Goal: Information Seeking & Learning: Check status

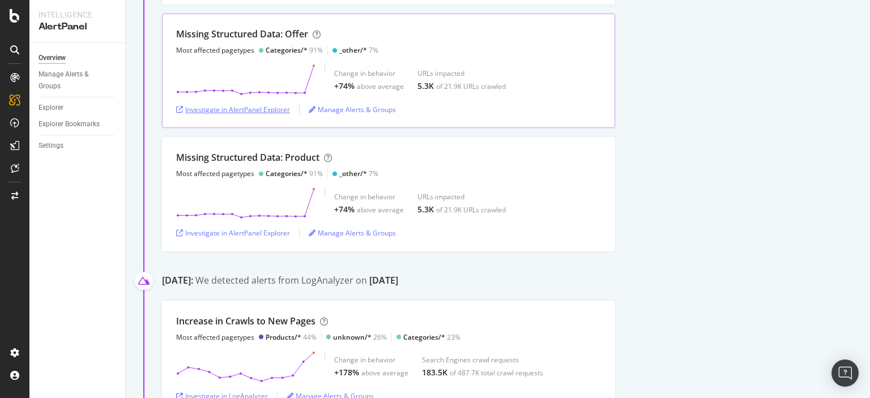
scroll to position [396, 0]
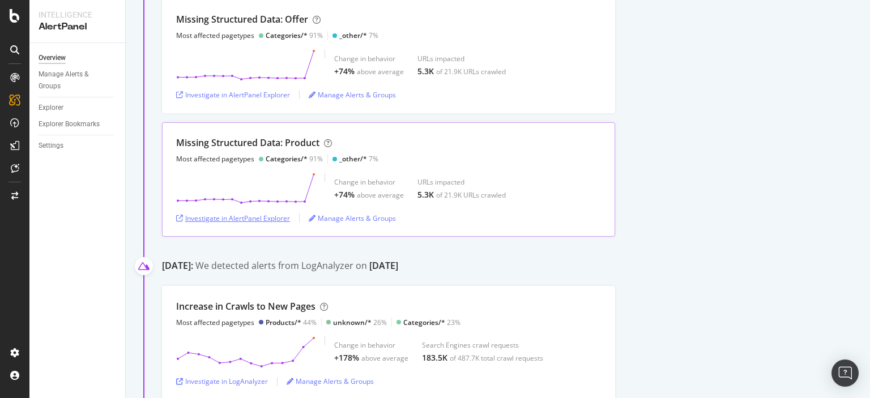
click at [258, 222] on div "Investigate in AlertPanel Explorer" at bounding box center [233, 217] width 114 height 17
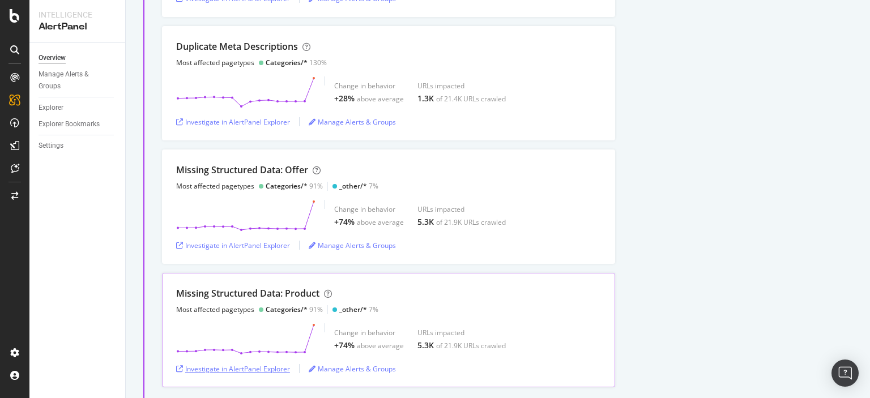
scroll to position [226, 0]
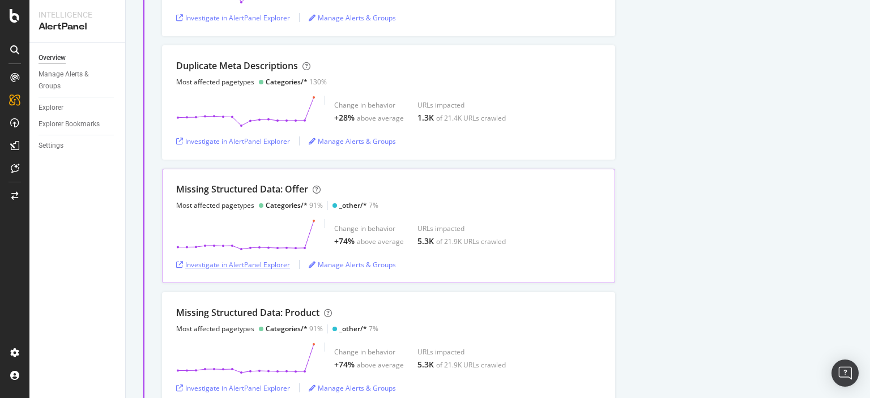
click at [255, 267] on div "Investigate in AlertPanel Explorer" at bounding box center [233, 265] width 114 height 10
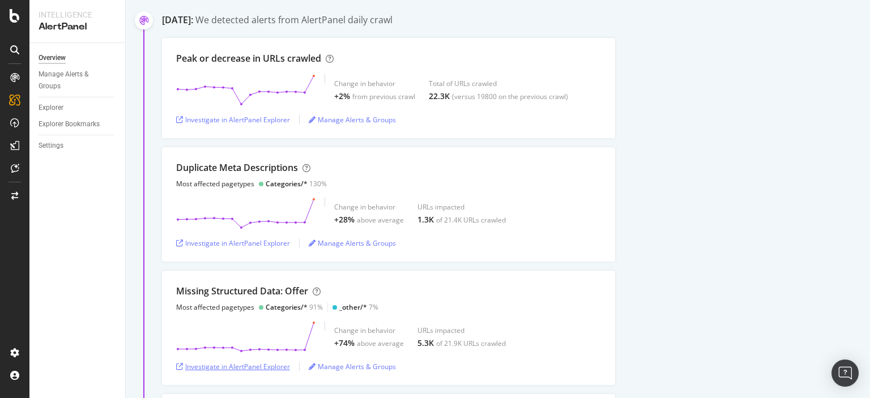
scroll to position [113, 0]
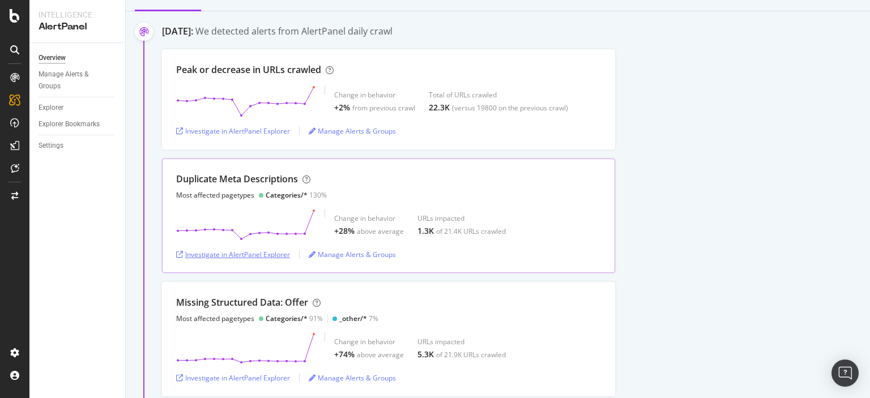
click at [263, 258] on div "Investigate in AlertPanel Explorer" at bounding box center [233, 255] width 114 height 10
click at [283, 135] on div "Investigate in AlertPanel Explorer" at bounding box center [233, 130] width 114 height 17
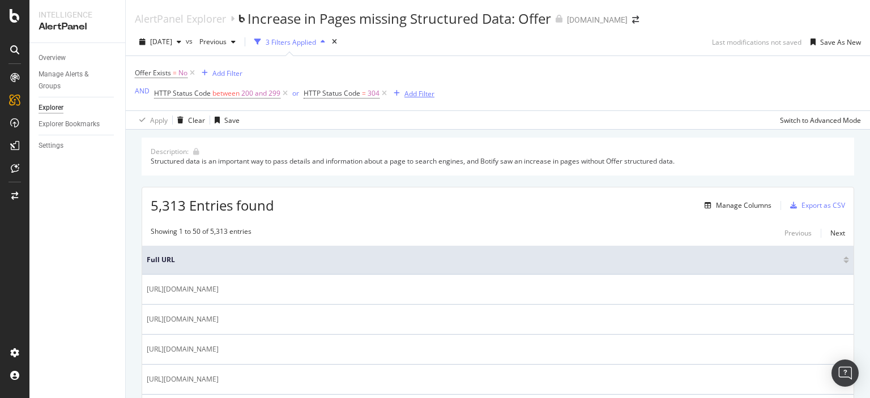
click at [413, 93] on div "Add Filter" at bounding box center [419, 94] width 30 height 10
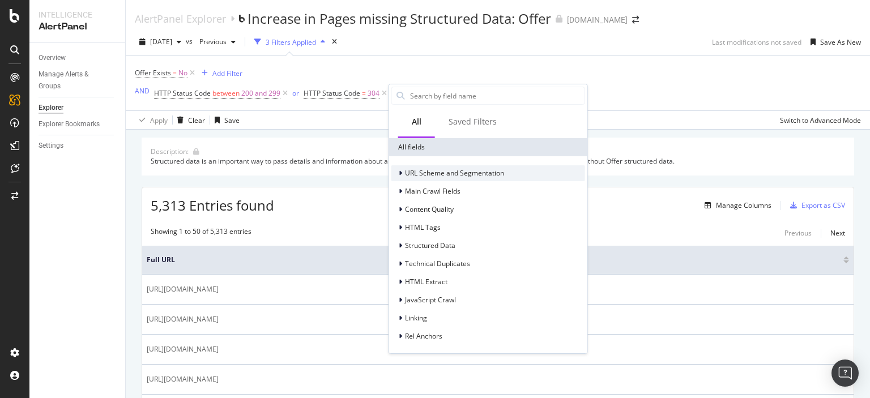
click at [436, 172] on span "URL Scheme and Segmentation" at bounding box center [454, 173] width 99 height 10
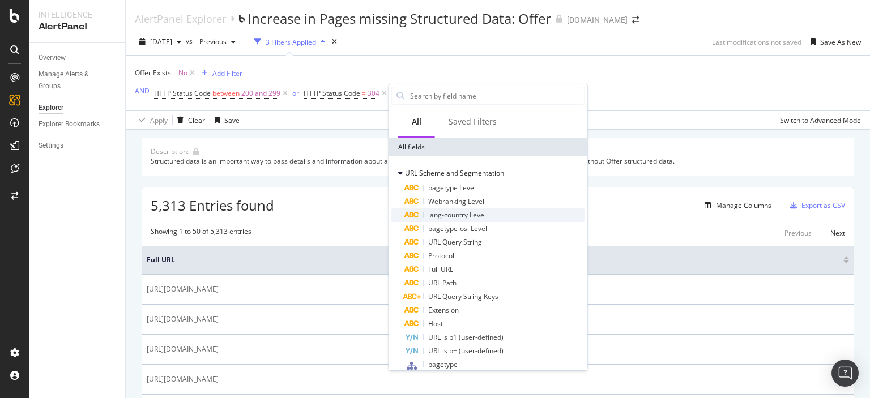
click at [446, 212] on span "lang-country Level" at bounding box center [457, 215] width 58 height 10
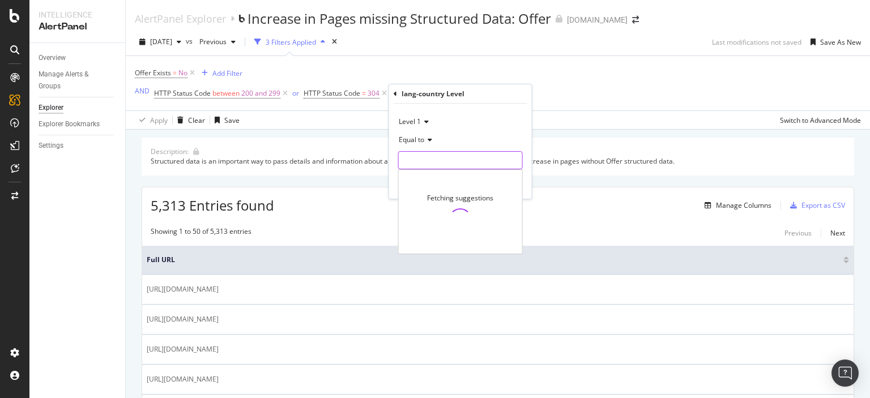
click at [428, 156] on input "text" at bounding box center [460, 160] width 123 height 18
click at [425, 176] on span "en" at bounding box center [440, 175] width 79 height 10
type input "en"
click at [512, 185] on div "Apply" at bounding box center [514, 184] width 18 height 10
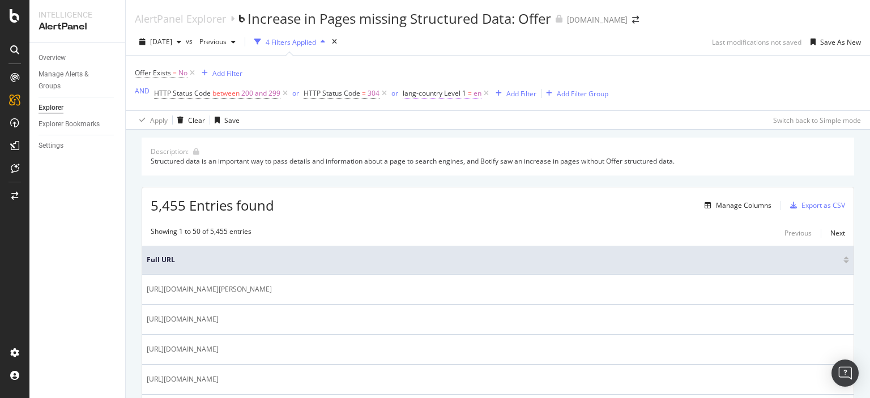
click at [451, 96] on span "lang-country Level 1" at bounding box center [434, 93] width 63 height 10
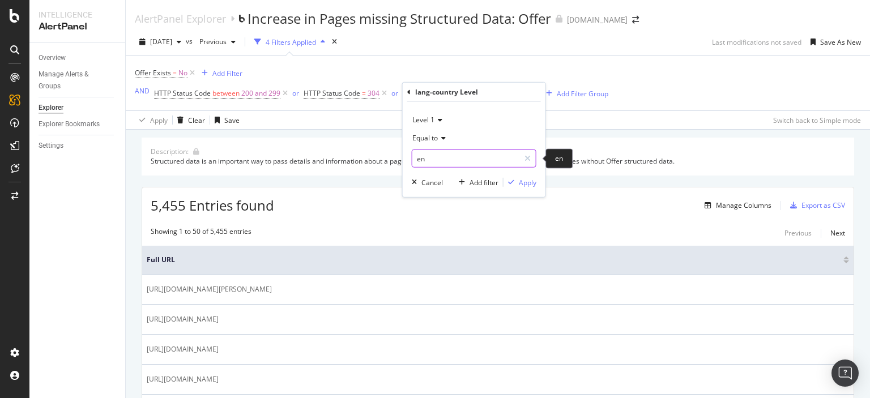
click at [438, 157] on input "en" at bounding box center [465, 158] width 107 height 18
type input "en-ca"
click at [523, 183] on div "Apply" at bounding box center [528, 182] width 18 height 10
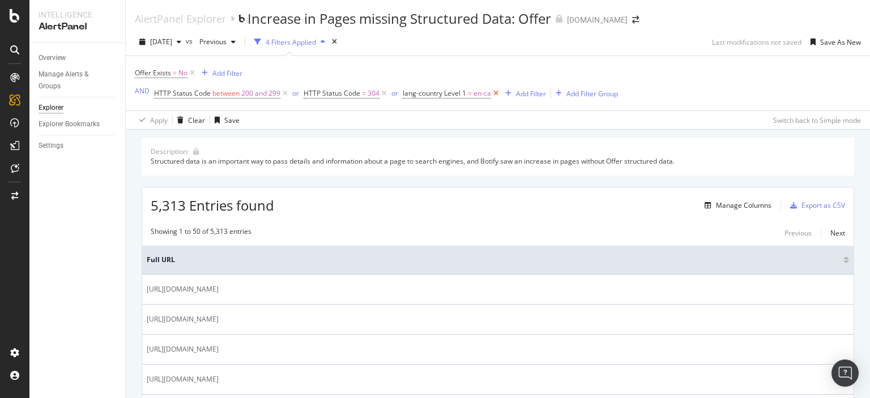
click at [495, 95] on icon at bounding box center [496, 93] width 10 height 11
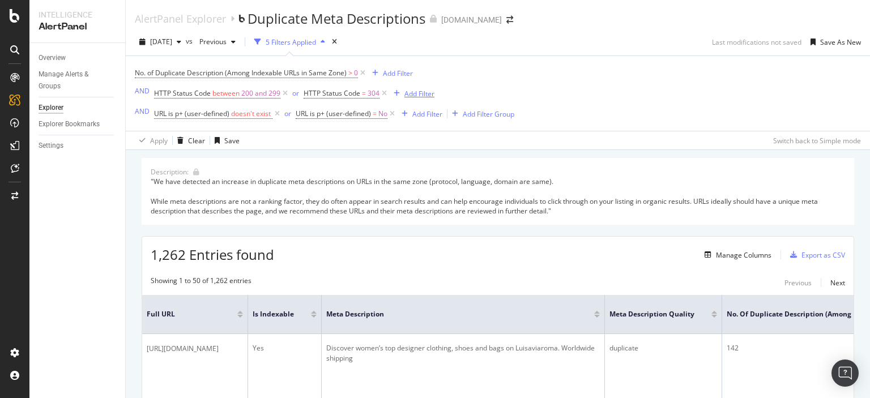
click at [429, 95] on div "Add Filter" at bounding box center [419, 94] width 30 height 10
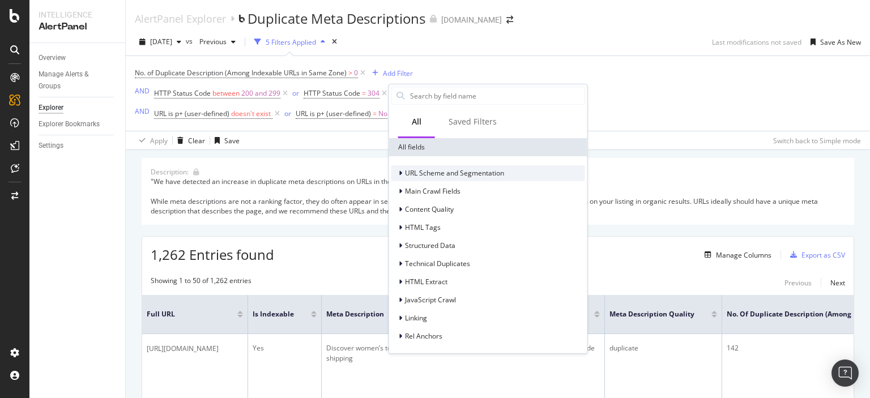
click at [448, 169] on span "URL Scheme and Segmentation" at bounding box center [454, 173] width 99 height 10
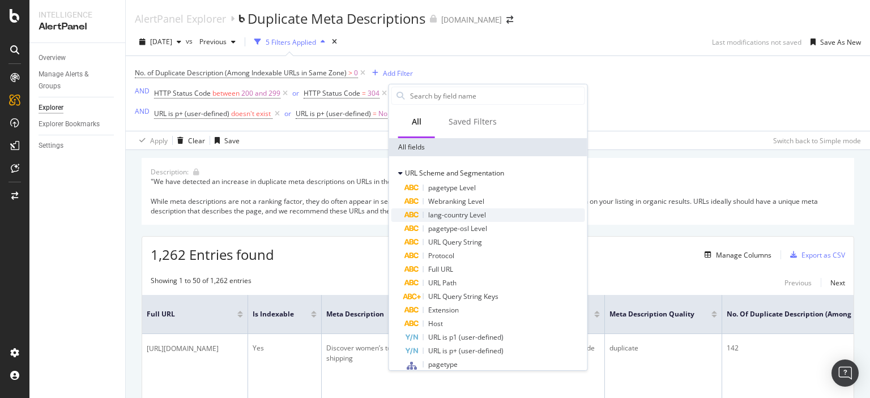
click at [440, 213] on span "lang-country Level" at bounding box center [457, 215] width 58 height 10
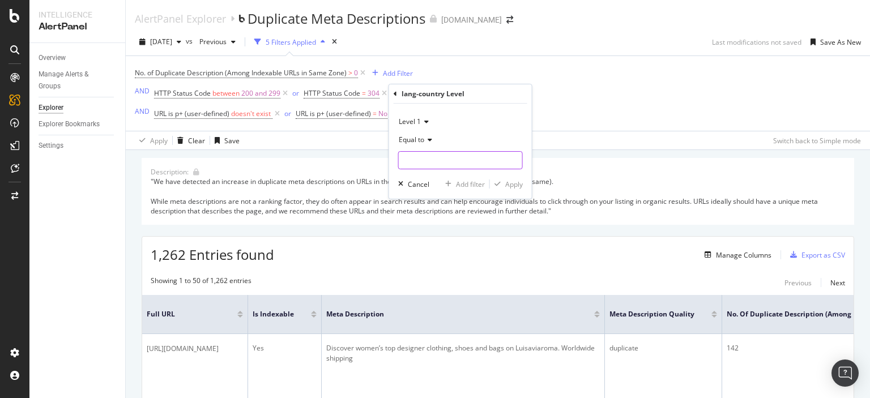
click at [444, 153] on input "text" at bounding box center [460, 160] width 123 height 18
type input "en-ca"
click at [515, 183] on div "Apply" at bounding box center [514, 184] width 18 height 10
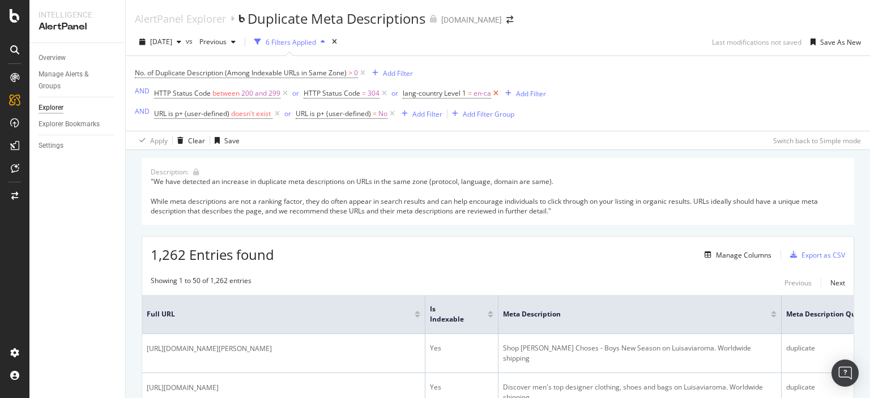
click at [496, 91] on icon at bounding box center [496, 93] width 10 height 11
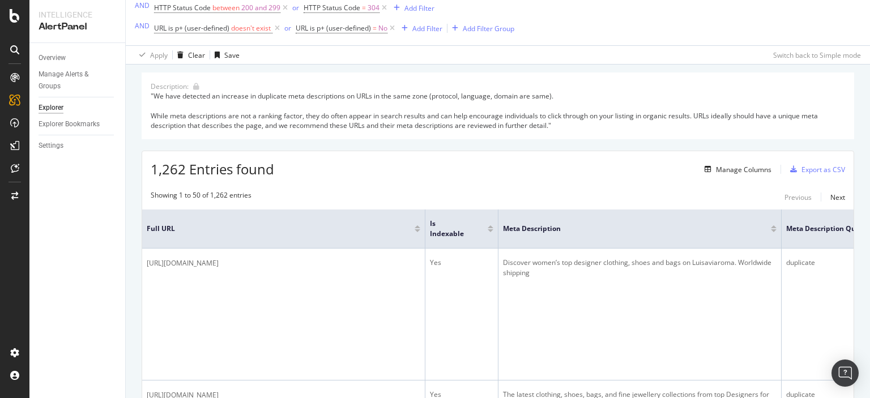
scroll to position [113, 0]
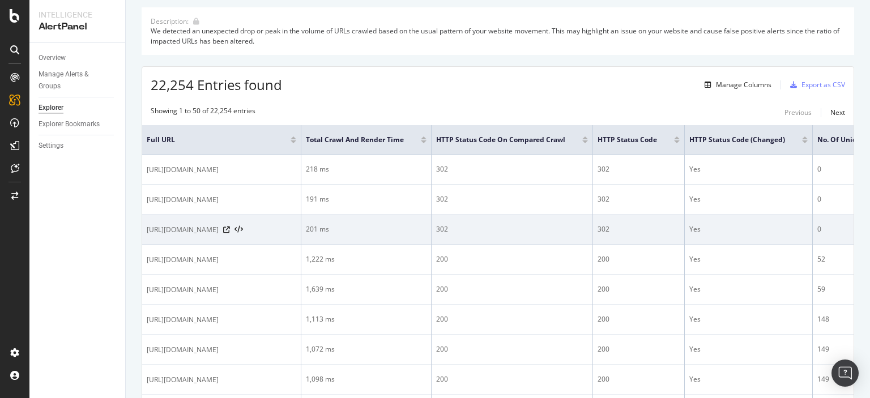
scroll to position [170, 0]
